Goal: Entertainment & Leisure: Consume media (video, audio)

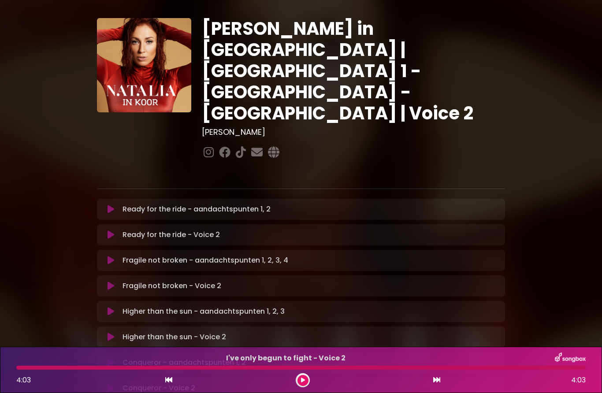
scroll to position [15, 0]
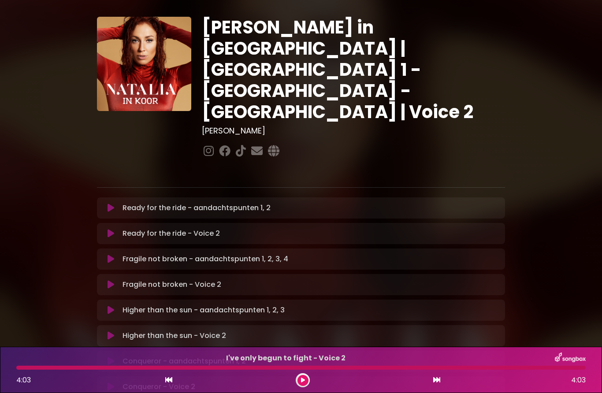
click at [114, 204] on icon at bounding box center [110, 208] width 7 height 9
click at [299, 383] on button at bounding box center [302, 380] width 11 height 11
click at [308, 376] on div at bounding box center [303, 380] width 14 height 14
click at [308, 379] on button at bounding box center [302, 380] width 11 height 11
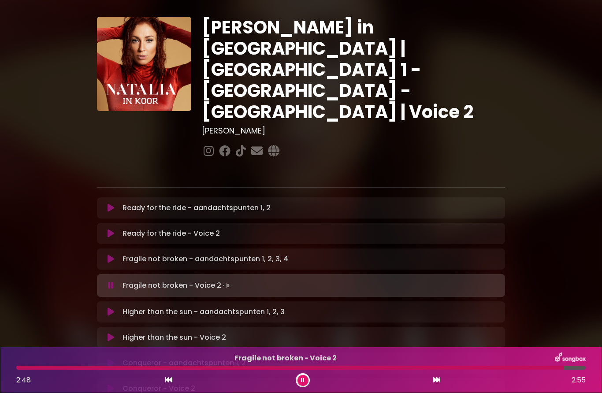
click at [356, 301] on div "Higher than the sun - aandachtspunten 1, 2, 3 Loading Track..." at bounding box center [301, 311] width 408 height 21
click at [174, 307] on p "Higher than the sun - aandachtspunten 1, 2, 3 Loading Track..." at bounding box center [310, 312] width 377 height 11
click at [110, 308] on icon at bounding box center [110, 312] width 7 height 9
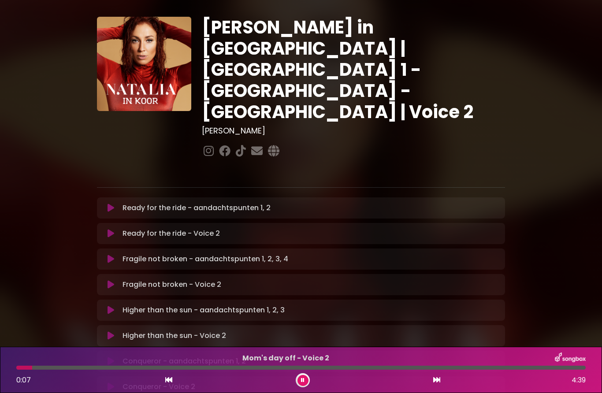
click at [303, 380] on icon at bounding box center [303, 380] width 4 height 5
click at [299, 385] on div at bounding box center [303, 380] width 14 height 14
click at [304, 377] on button at bounding box center [302, 380] width 11 height 11
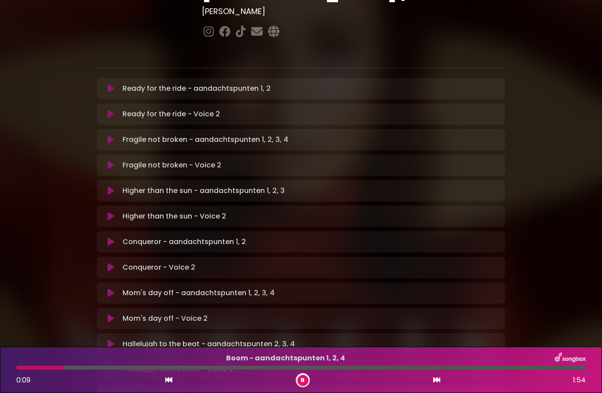
scroll to position [137, 0]
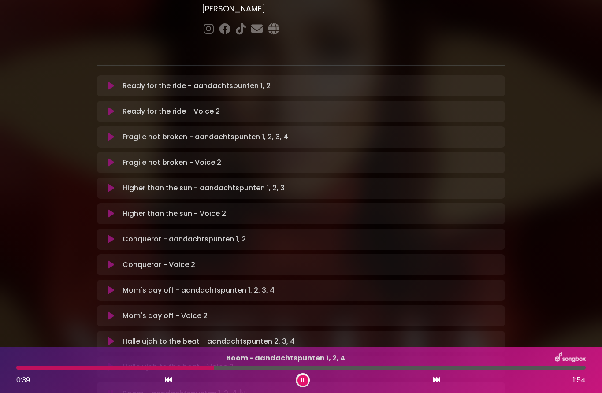
click at [306, 381] on button at bounding box center [302, 380] width 11 height 11
click at [303, 383] on button at bounding box center [302, 380] width 11 height 11
click at [116, 369] on div at bounding box center [89, 368] width 147 height 4
click at [107, 368] on div at bounding box center [66, 368] width 100 height 4
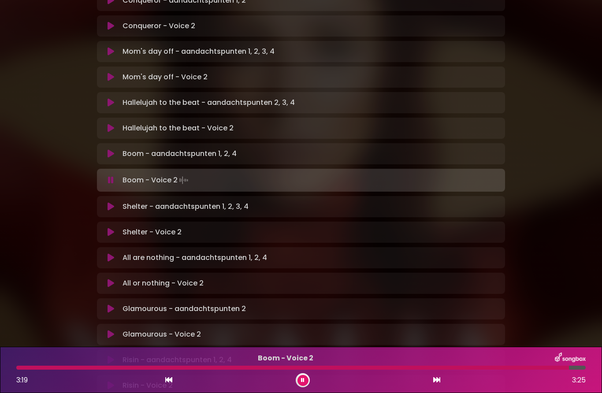
click at [303, 380] on icon at bounding box center [303, 380] width 4 height 5
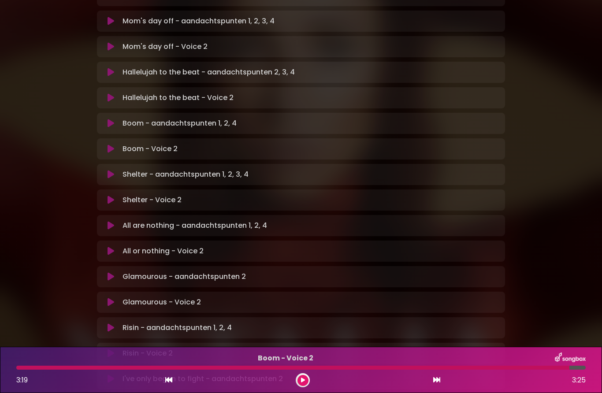
scroll to position [407, 0]
